Goal: Check status: Check status

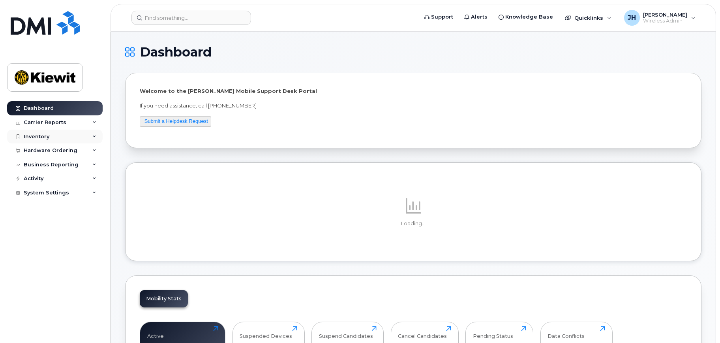
click at [48, 143] on div "Inventory" at bounding box center [55, 136] width 96 height 14
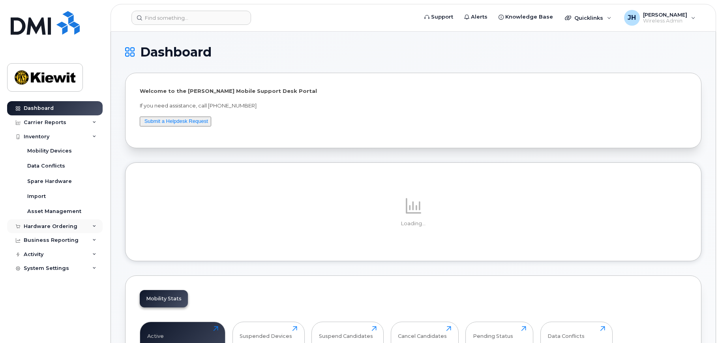
click at [46, 228] on div "Hardware Ordering" at bounding box center [51, 226] width 54 height 6
click at [45, 257] on div "Orders" at bounding box center [36, 255] width 19 height 7
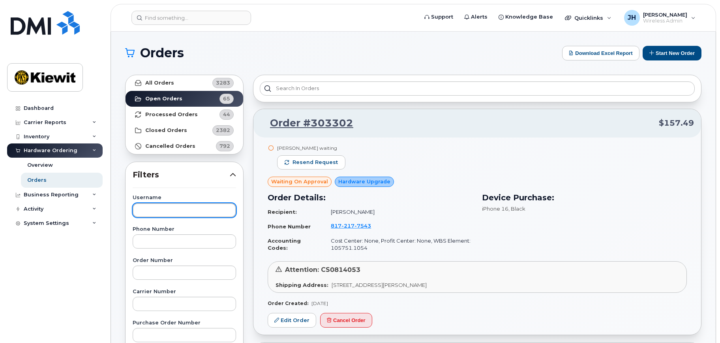
click at [161, 207] on input "text" at bounding box center [184, 210] width 103 height 14
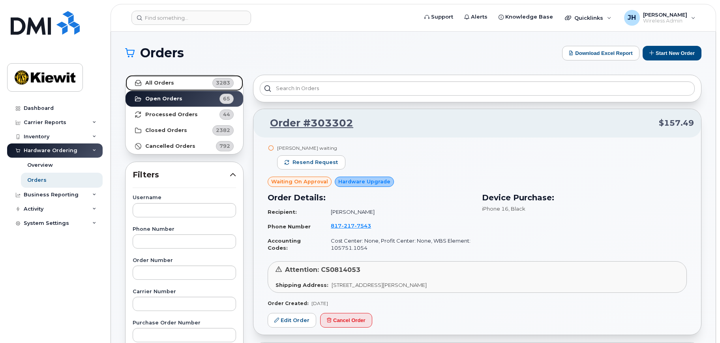
click at [154, 80] on strong "All Orders" at bounding box center [159, 83] width 29 height 6
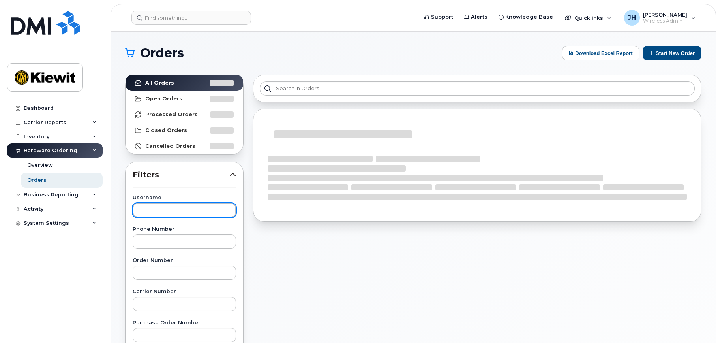
click at [160, 210] on input "text" at bounding box center [184, 210] width 103 height 14
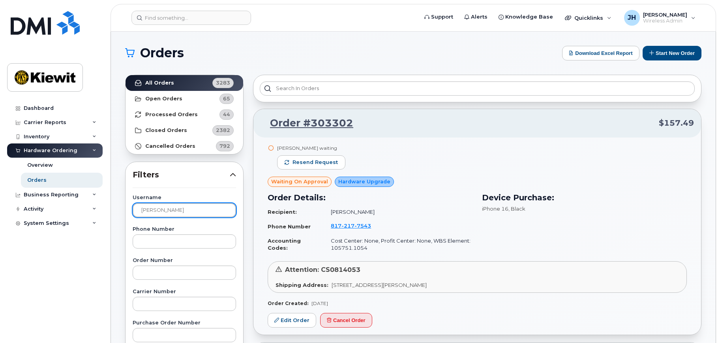
type input "[PERSON_NAME]"
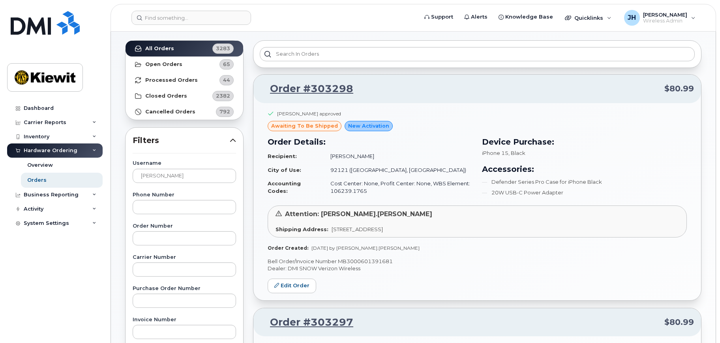
scroll to position [79, 0]
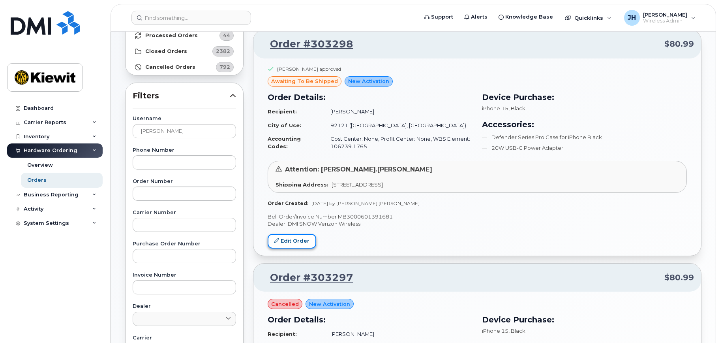
click at [289, 241] on link "Edit Order" at bounding box center [292, 241] width 49 height 15
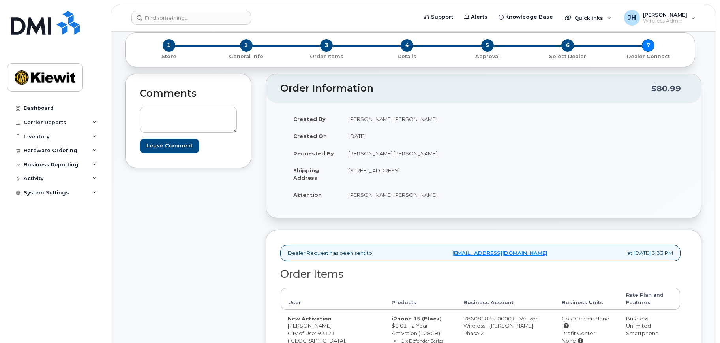
scroll to position [39, 0]
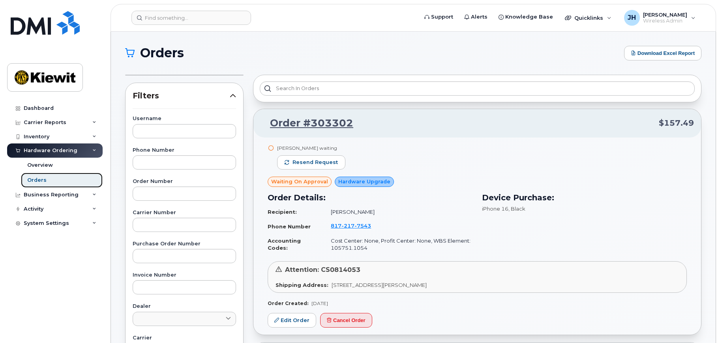
click at [36, 182] on div "Orders" at bounding box center [36, 179] width 19 height 7
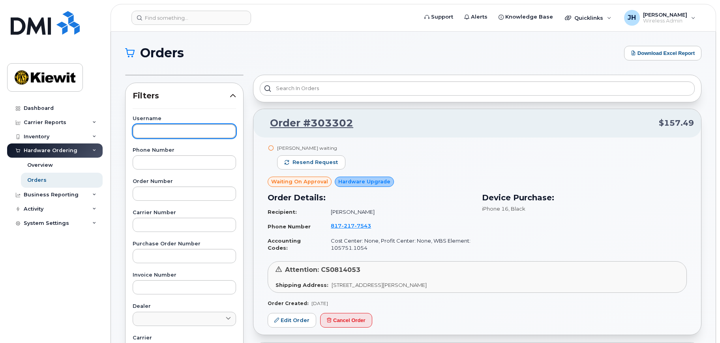
click at [158, 133] on input "text" at bounding box center [184, 131] width 103 height 14
type input "[PERSON_NAME]"
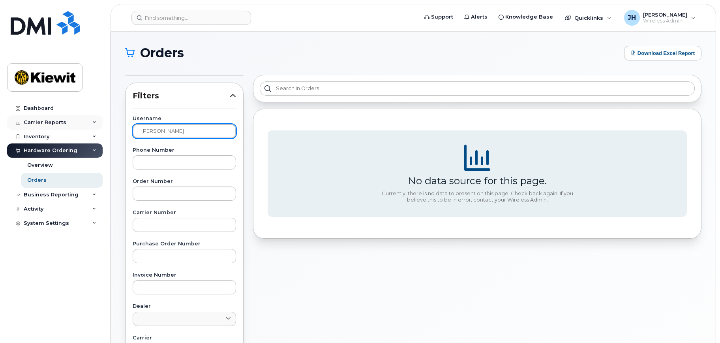
drag, startPoint x: 187, startPoint y: 128, endPoint x: 101, endPoint y: 129, distance: 86.1
click at [111, 129] on div "Support Alerts Knowledge Base Quicklinks Suspend / Cancel Device Change SIM Car…" at bounding box center [413, 294] width 605 height 524
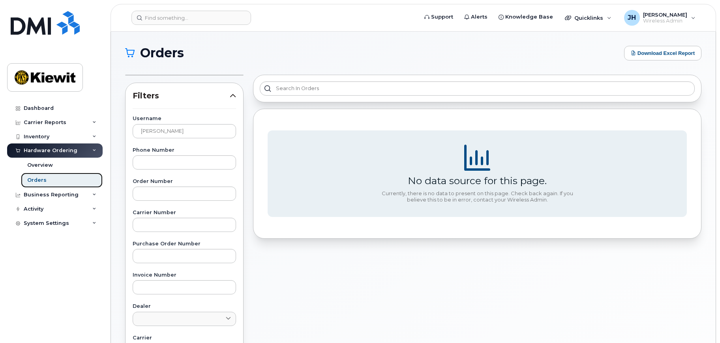
click at [38, 182] on div "Orders" at bounding box center [36, 179] width 19 height 7
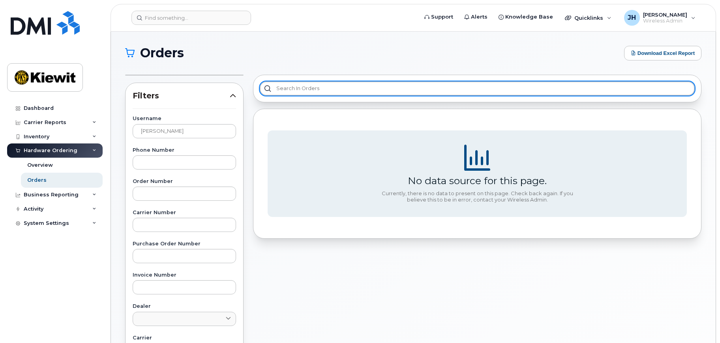
click at [296, 88] on input "text" at bounding box center [477, 88] width 435 height 14
paste input "[PERSON_NAME]"
type input "[PERSON_NAME]"
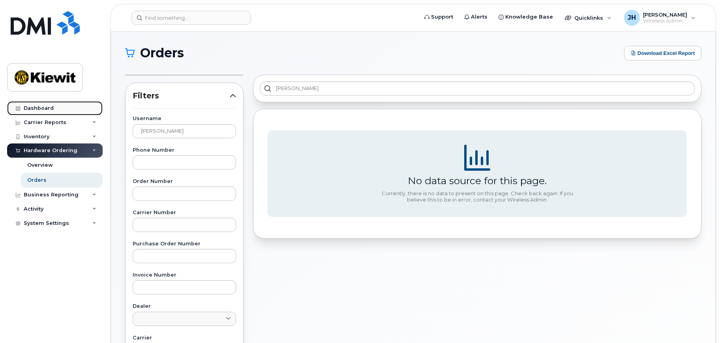
click at [42, 107] on div "Dashboard" at bounding box center [39, 108] width 30 height 6
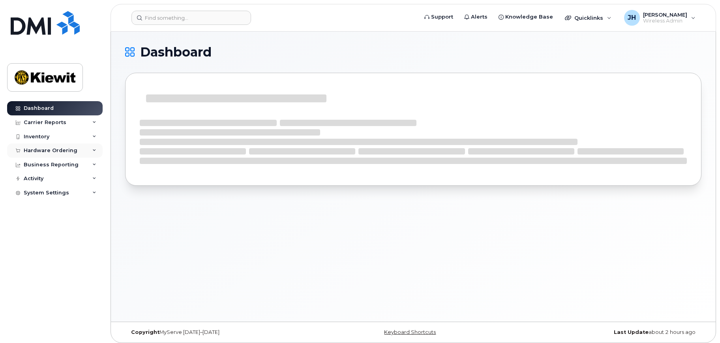
click at [39, 151] on div "Hardware Ordering" at bounding box center [51, 150] width 54 height 6
click at [38, 181] on div "Orders" at bounding box center [36, 179] width 19 height 7
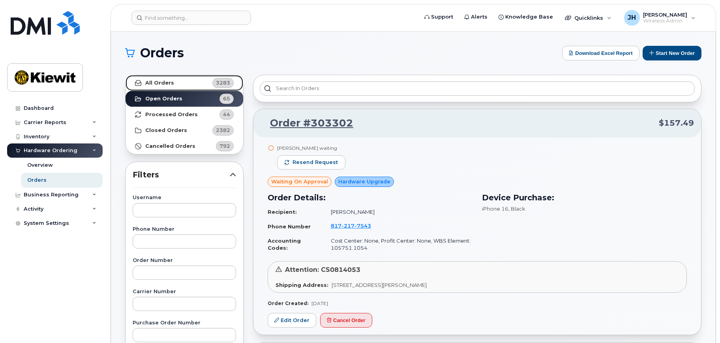
click at [165, 80] on strong "All Orders" at bounding box center [159, 83] width 29 height 6
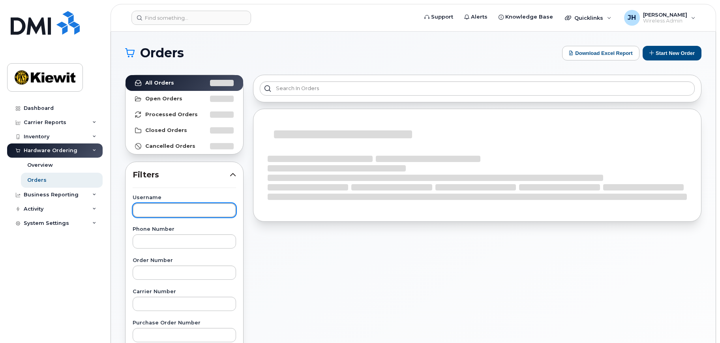
click at [160, 209] on input "text" at bounding box center [184, 210] width 103 height 14
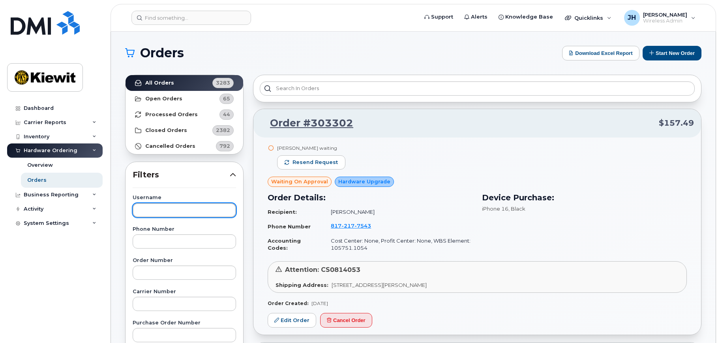
paste input "[PERSON_NAME]"
type input "[PERSON_NAME]"
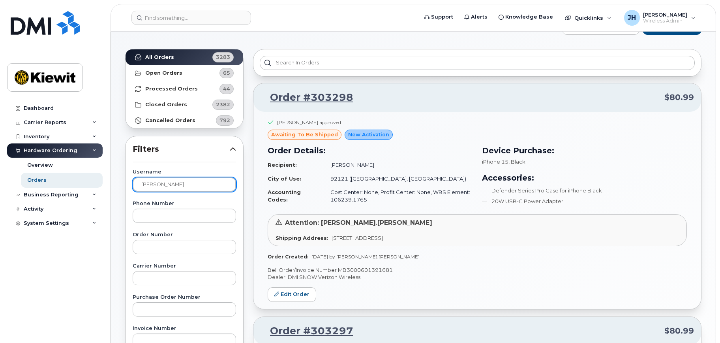
scroll to position [39, 0]
